Goal: Information Seeking & Learning: Learn about a topic

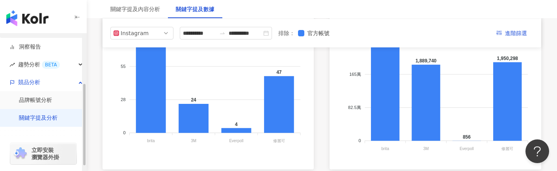
scroll to position [90, 0]
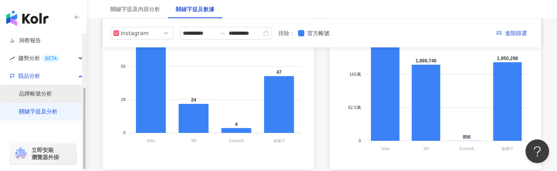
click at [52, 95] on link "品牌帳號分析" at bounding box center [35, 94] width 33 height 8
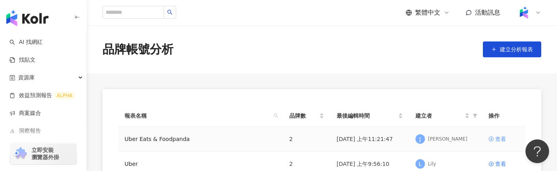
click at [499, 137] on div "查看" at bounding box center [500, 138] width 11 height 9
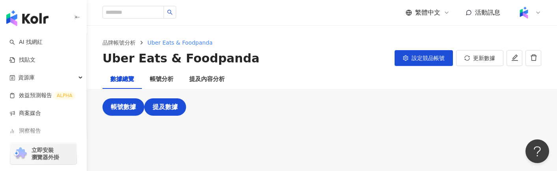
click at [174, 106] on span "提及數據" at bounding box center [165, 106] width 25 height 7
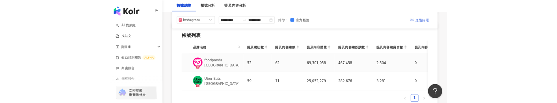
scroll to position [378, 0]
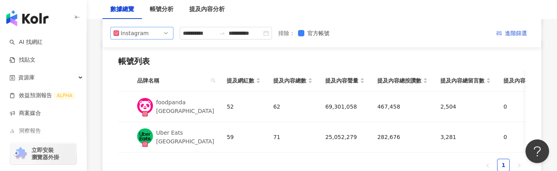
click at [157, 34] on span "Instagram" at bounding box center [142, 33] width 57 height 12
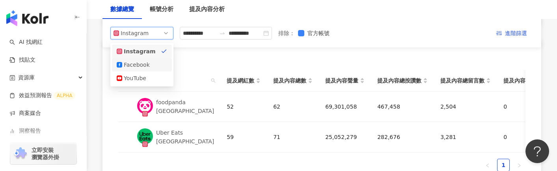
click at [153, 62] on div "Facebook" at bounding box center [142, 64] width 50 height 9
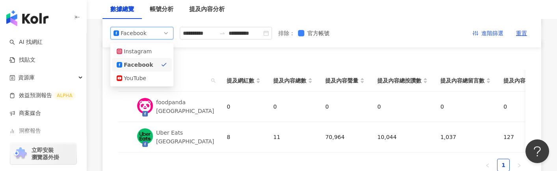
click at [158, 34] on span "Facebook" at bounding box center [142, 33] width 57 height 12
click at [151, 73] on div "YouTube" at bounding box center [142, 77] width 60 height 13
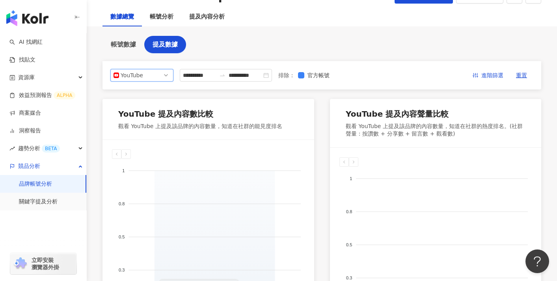
scroll to position [0, 0]
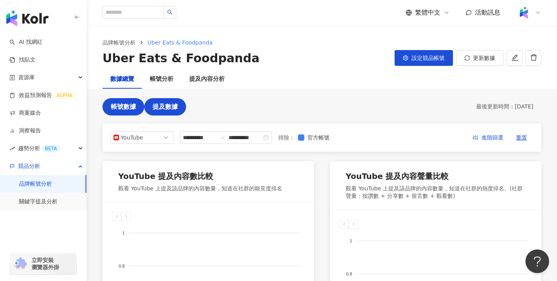
click at [124, 112] on button "帳號數據" at bounding box center [124, 106] width 42 height 17
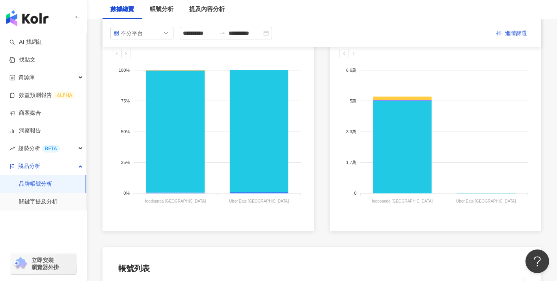
scroll to position [151, 0]
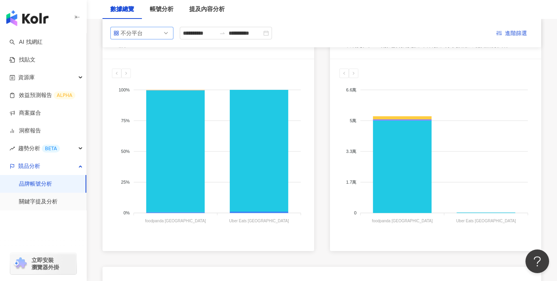
click at [146, 34] on div "不分平台" at bounding box center [134, 33] width 26 height 12
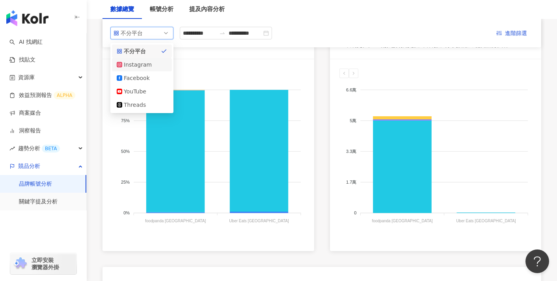
click at [143, 64] on div "Instagram" at bounding box center [137, 64] width 26 height 9
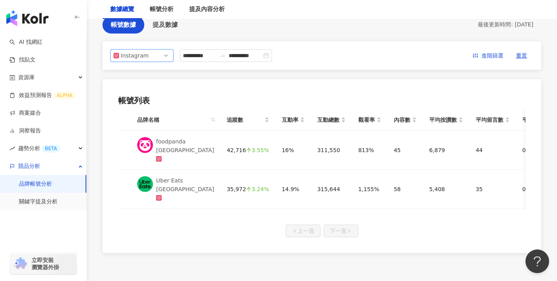
scroll to position [73, 0]
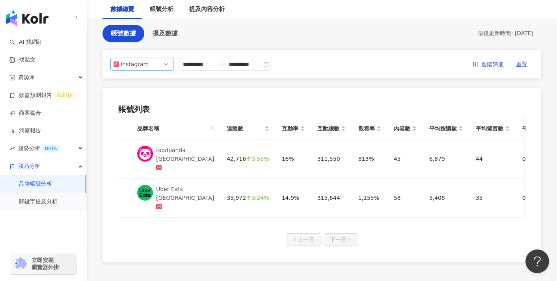
click at [143, 64] on div "Instagram" at bounding box center [134, 64] width 26 height 12
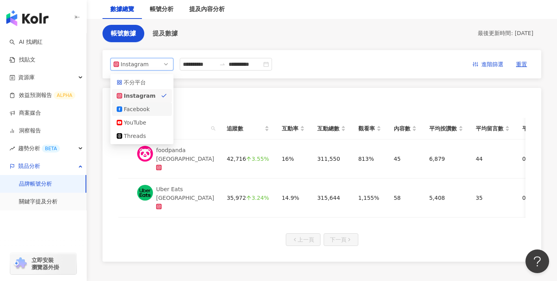
click at [137, 105] on div "Facebook" at bounding box center [142, 109] width 60 height 13
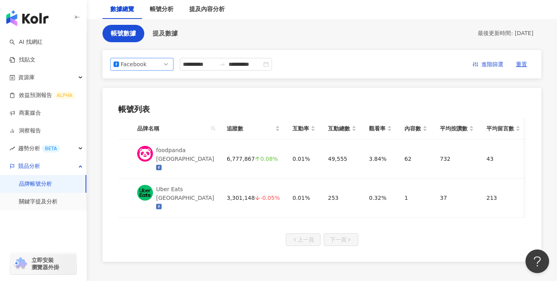
click at [150, 68] on span "Facebook" at bounding box center [142, 64] width 57 height 12
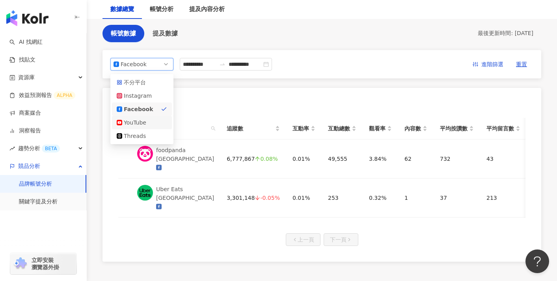
click at [142, 119] on div "YouTube" at bounding box center [137, 122] width 26 height 9
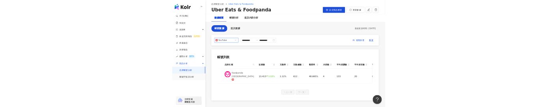
scroll to position [0, 0]
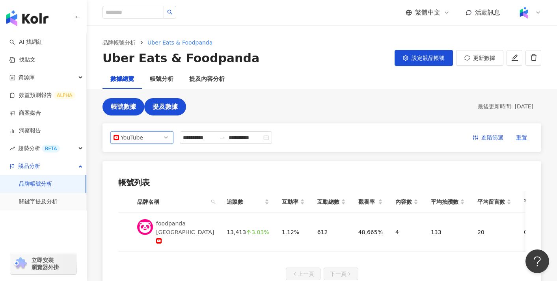
click at [176, 107] on span "提及數據" at bounding box center [165, 106] width 25 height 7
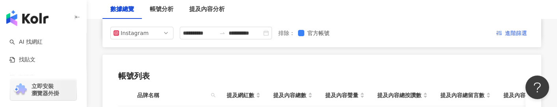
scroll to position [324, 0]
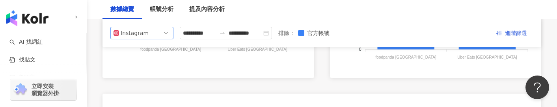
click at [147, 29] on span "Instagram" at bounding box center [142, 33] width 57 height 12
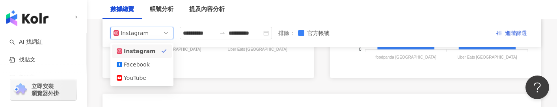
click at [189, 78] on div "Instagram 提及內容數比較 觀看 Instagram 上提及該品牌的內容數量，知道在社群的能見度排名 88 88 66 66 44 44 22 22 …" at bounding box center [322, 42] width 439 height 410
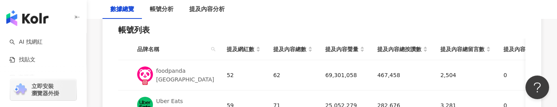
scroll to position [465, 0]
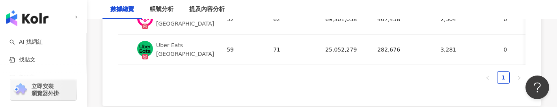
click at [152, 98] on div "帳號列表 品牌名稱 提及網紅數 提及內容總數 提及內容聲量 提及內容總按讚數 提及內容總留言數 提及內容總分享數 提及內容總互動數 提及內容總觀看數 food…" at bounding box center [322, 29] width 439 height 153
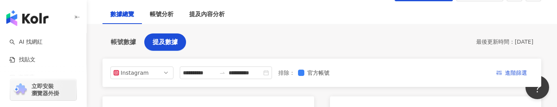
scroll to position [49, 0]
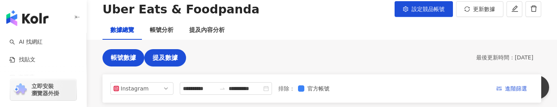
click at [119, 49] on button "帳號數據" at bounding box center [124, 57] width 42 height 17
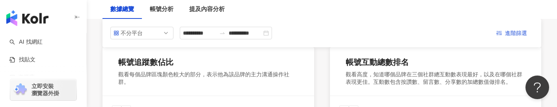
scroll to position [112, 0]
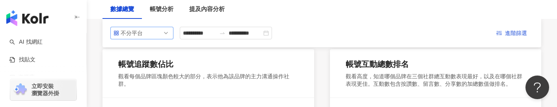
click at [142, 32] on div "不分平台" at bounding box center [134, 33] width 26 height 12
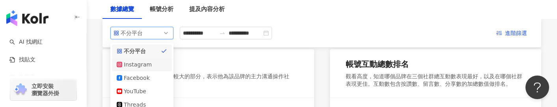
click at [136, 64] on div "Instagram" at bounding box center [137, 64] width 26 height 9
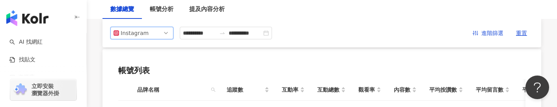
click at [151, 31] on span "Instagram" at bounding box center [142, 33] width 57 height 12
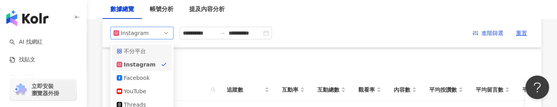
click at [146, 53] on div "不分平台" at bounding box center [137, 51] width 26 height 9
